Goal: Task Accomplishment & Management: Use online tool/utility

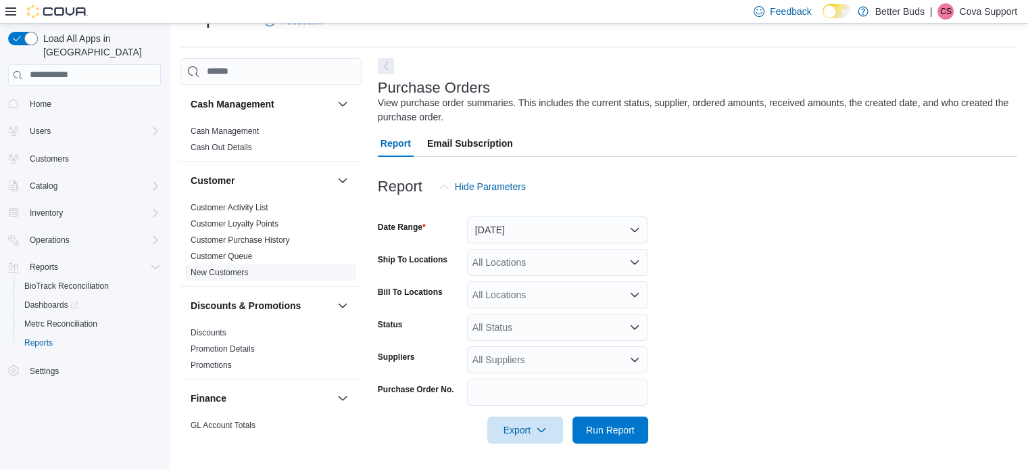
scroll to position [68, 0]
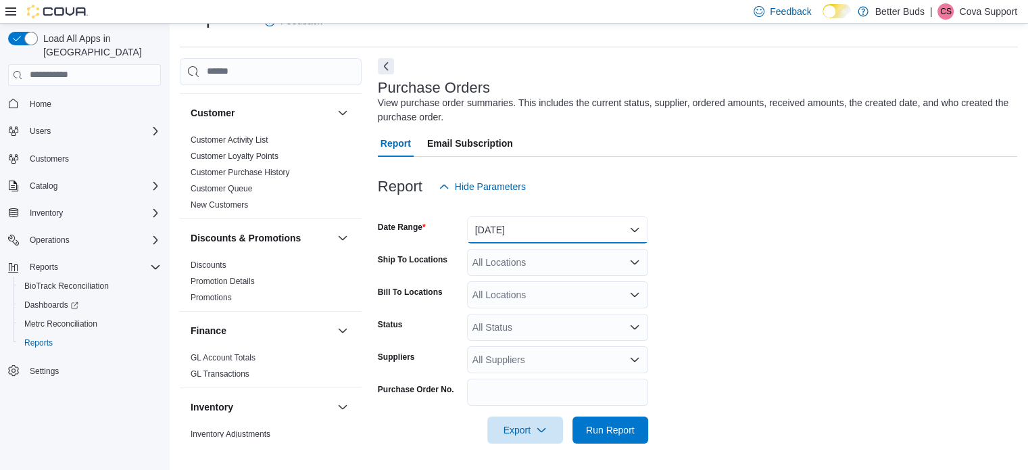
click at [493, 218] on button "[DATE]" at bounding box center [557, 229] width 181 height 27
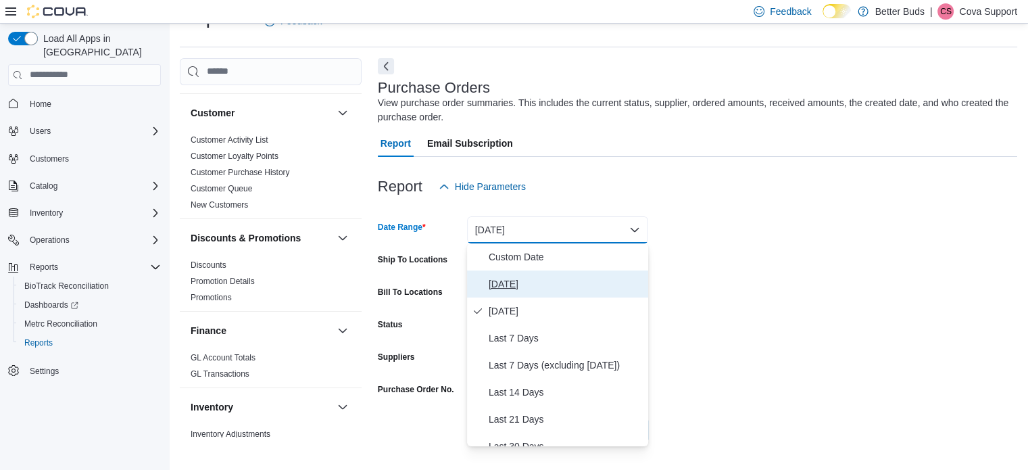
click at [508, 283] on span "[DATE]" at bounding box center [565, 284] width 154 height 16
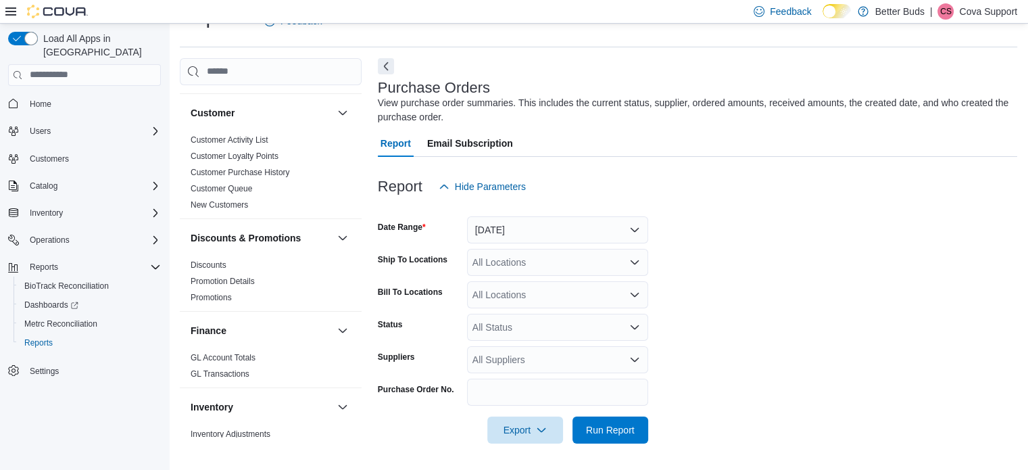
click at [859, 234] on form "Date Range [DATE] Ship To Locations All Locations Bill To Locations All Locatio…" at bounding box center [697, 321] width 639 height 243
click at [502, 252] on div "All Locations" at bounding box center [557, 262] width 181 height 27
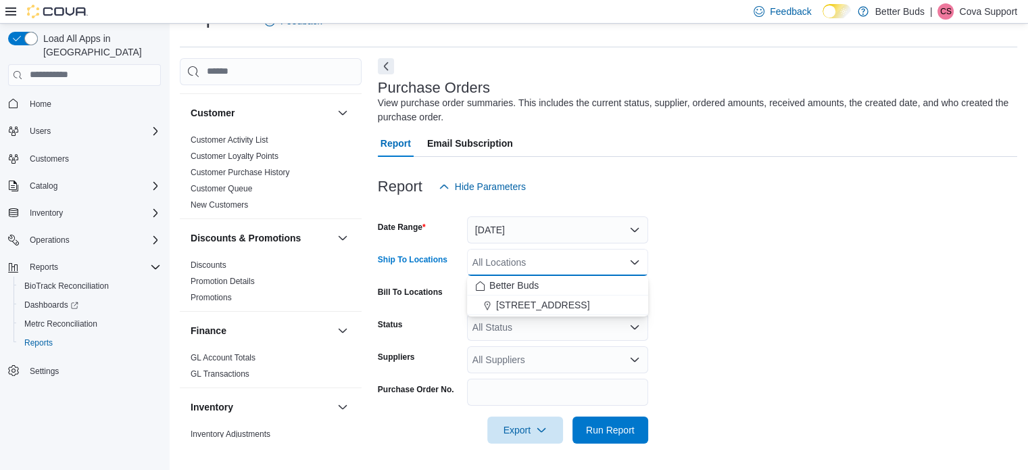
click at [514, 295] on button "[STREET_ADDRESS]" at bounding box center [557, 305] width 181 height 20
click at [792, 284] on form "Date Range [DATE] Ship To Locations [STREET_ADDRESS] Combo box. Selected. [STRE…" at bounding box center [697, 321] width 639 height 243
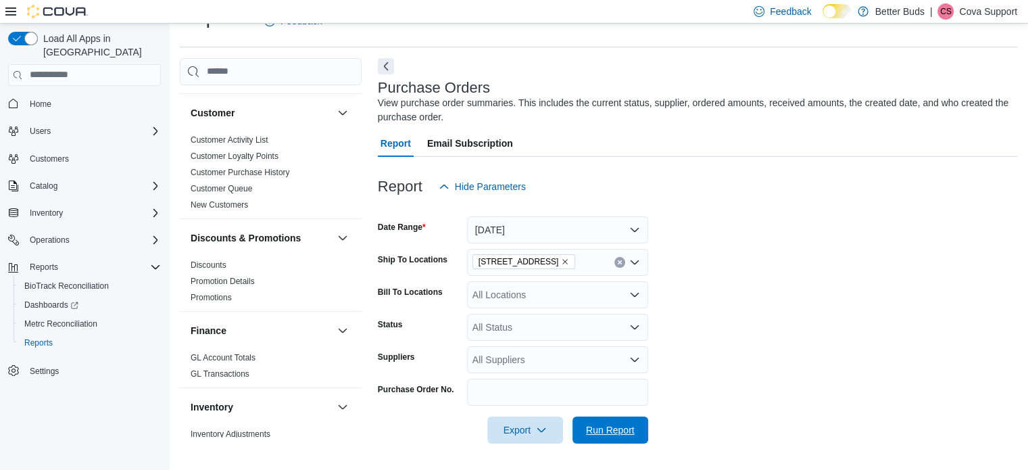
click at [599, 429] on span "Run Report" at bounding box center [610, 430] width 49 height 14
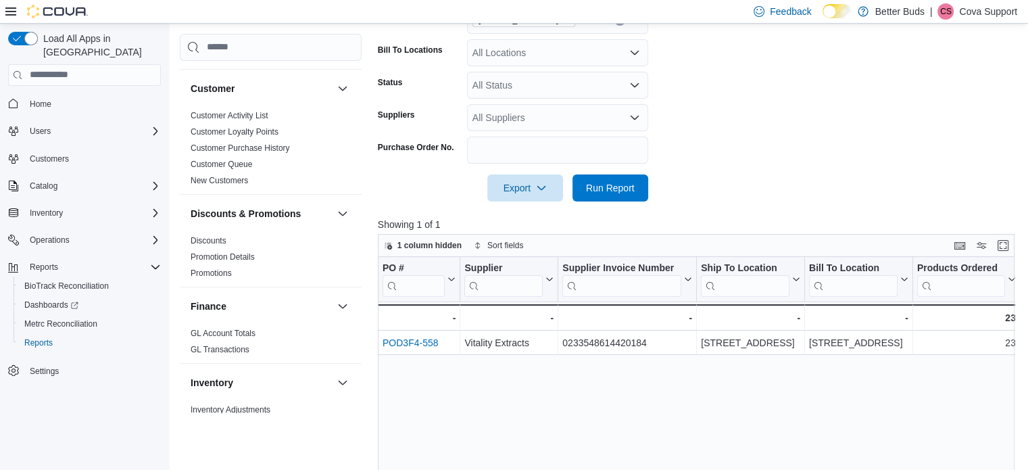
scroll to position [301, 0]
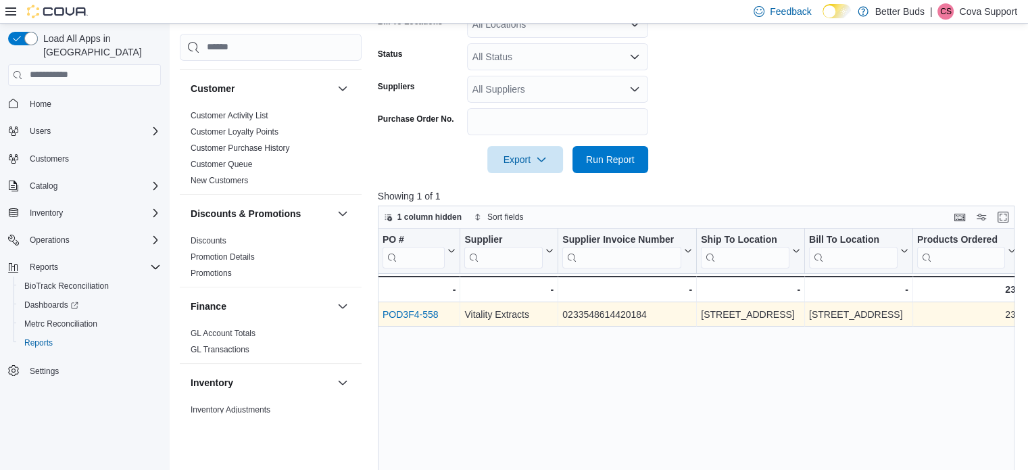
click at [423, 319] on div "POD3F4-558" at bounding box center [418, 314] width 73 height 16
click at [422, 309] on link "POD3F4-558" at bounding box center [409, 314] width 55 height 11
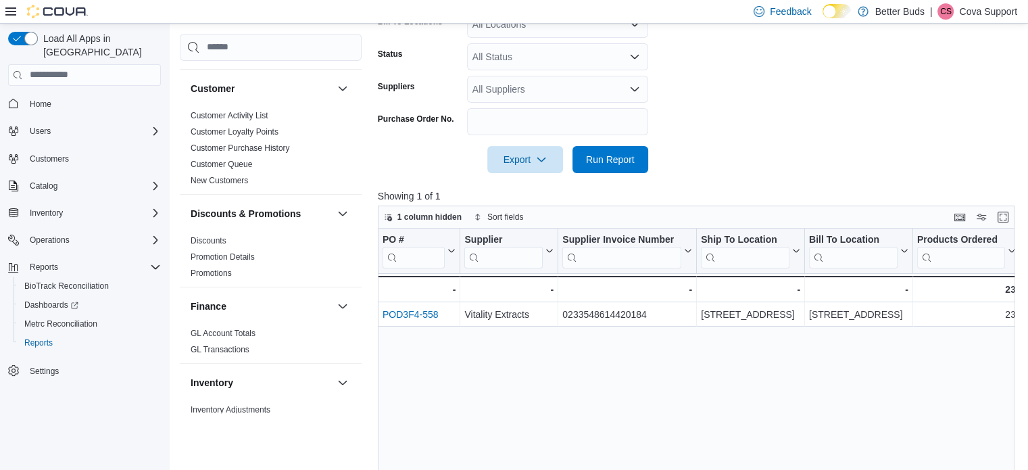
click at [949, 7] on span "CS" at bounding box center [945, 11] width 11 height 16
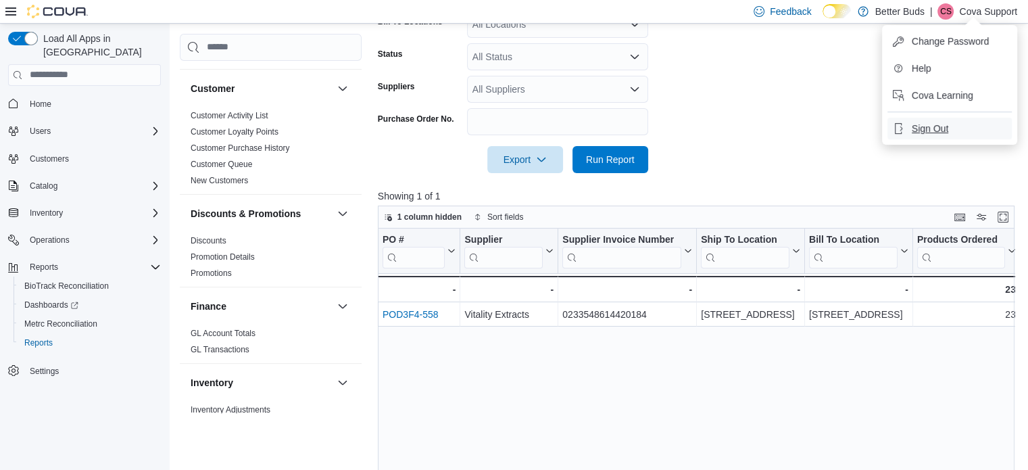
drag, startPoint x: 940, startPoint y: 132, endPoint x: 544, endPoint y: 45, distance: 405.9
click at [940, 132] on span "Sign Out" at bounding box center [929, 129] width 36 height 14
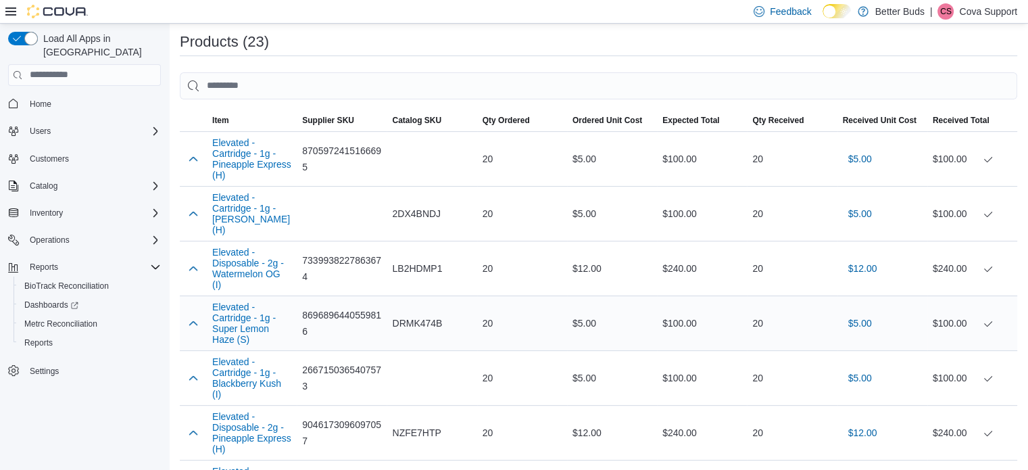
scroll to position [270, 0]
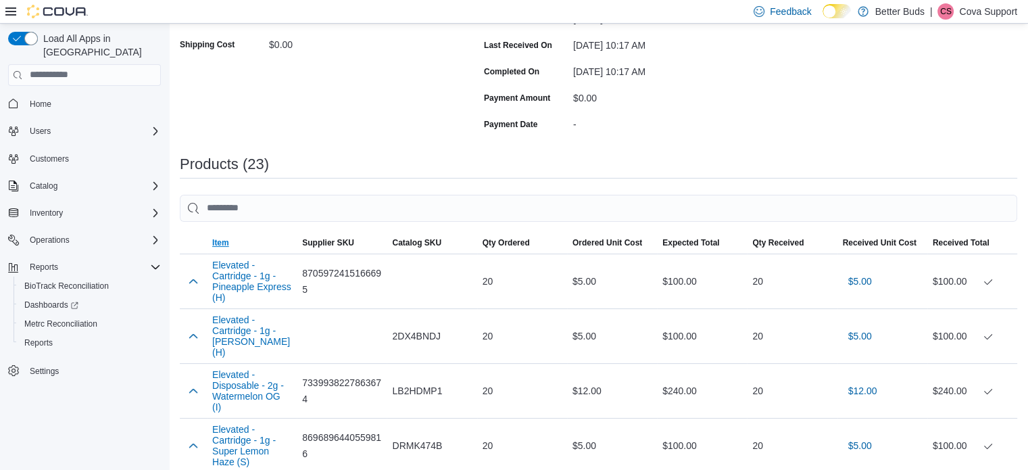
click at [211, 243] on span "Item" at bounding box center [252, 243] width 90 height 22
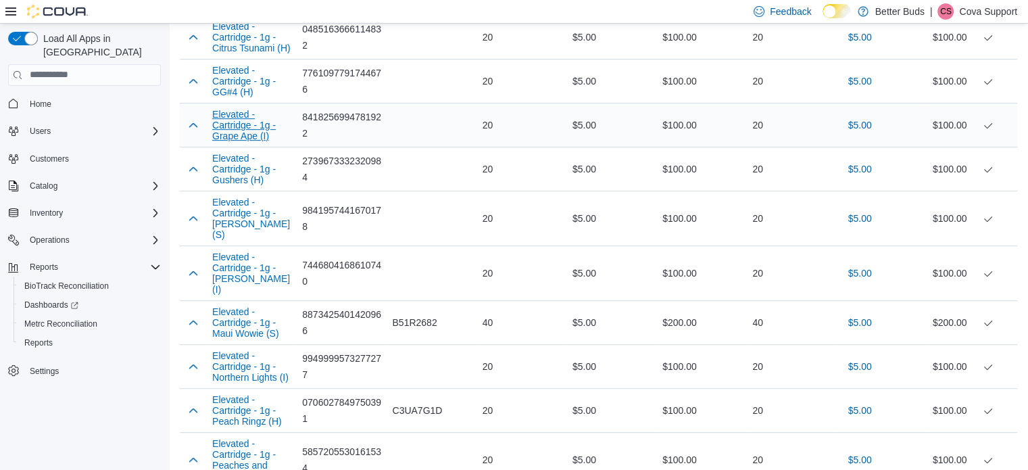
scroll to position [608, 0]
click at [960, 5] on p "Cova Support" at bounding box center [988, 11] width 58 height 16
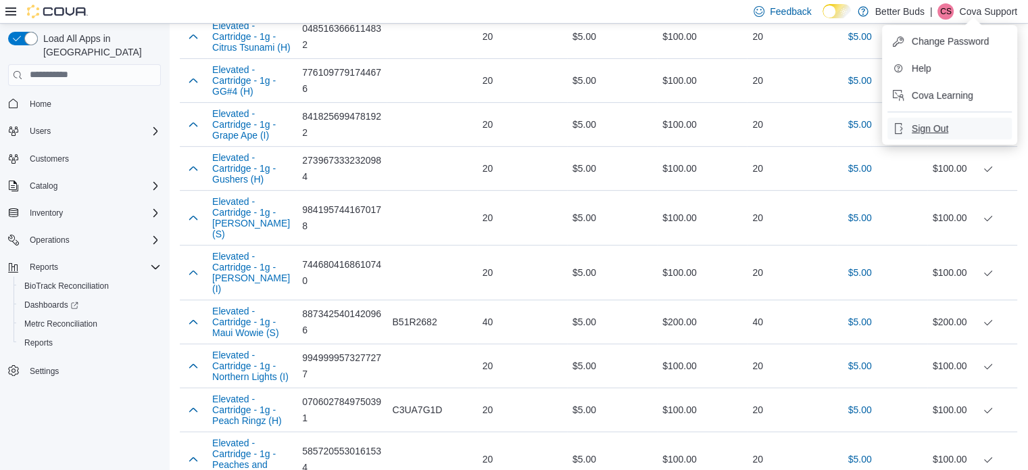
drag, startPoint x: 954, startPoint y: 119, endPoint x: 740, endPoint y: 8, distance: 240.5
click at [953, 119] on button "Sign Out" at bounding box center [949, 129] width 124 height 22
